Goal: Check status: Check status

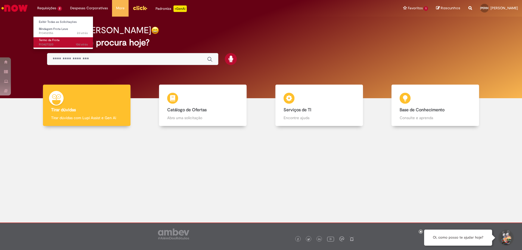
click at [52, 42] on span "Termo da Frota" at bounding box center [49, 40] width 21 height 4
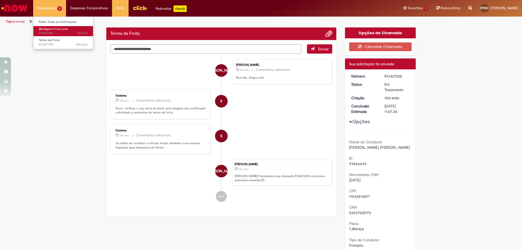
click at [48, 32] on span "2d atrás 2 dias atrás R13452056" at bounding box center [63, 33] width 49 height 4
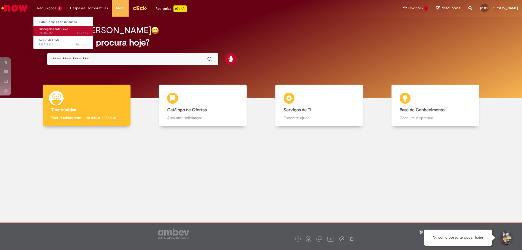
click at [49, 33] on span "2d atrás 2 dias atrás R13452056" at bounding box center [63, 33] width 49 height 4
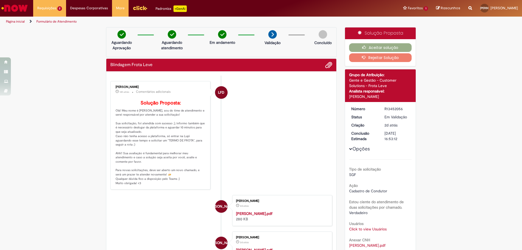
click at [382, 59] on button "Rejeitar Solução" at bounding box center [380, 57] width 63 height 9
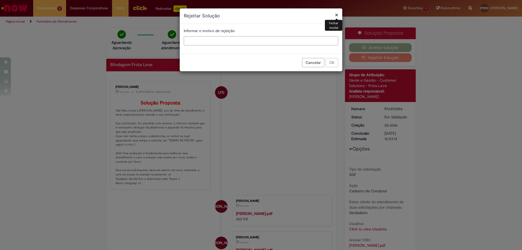
click at [202, 41] on input "text" at bounding box center [261, 40] width 154 height 9
type input "**********"
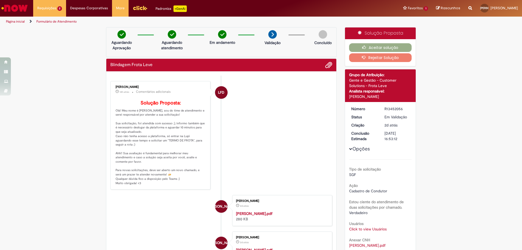
scroll to position [0, 0]
